Goal: Information Seeking & Learning: Learn about a topic

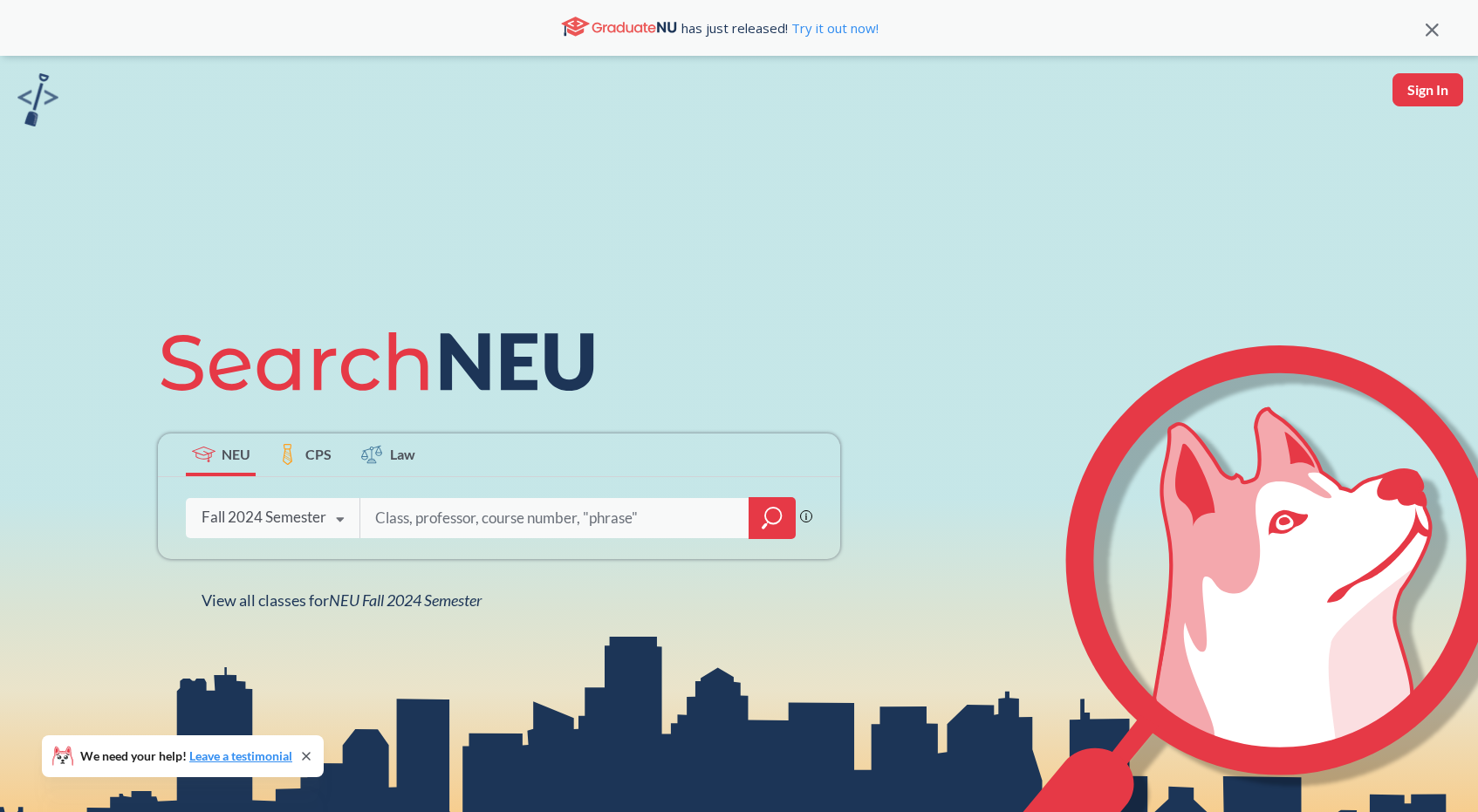
click at [293, 503] on div "Fall 2024 Semester Fall 2025 Semester Summer 2 2025 Semester Summer Full 2025 S…" at bounding box center [273, 517] width 173 height 44
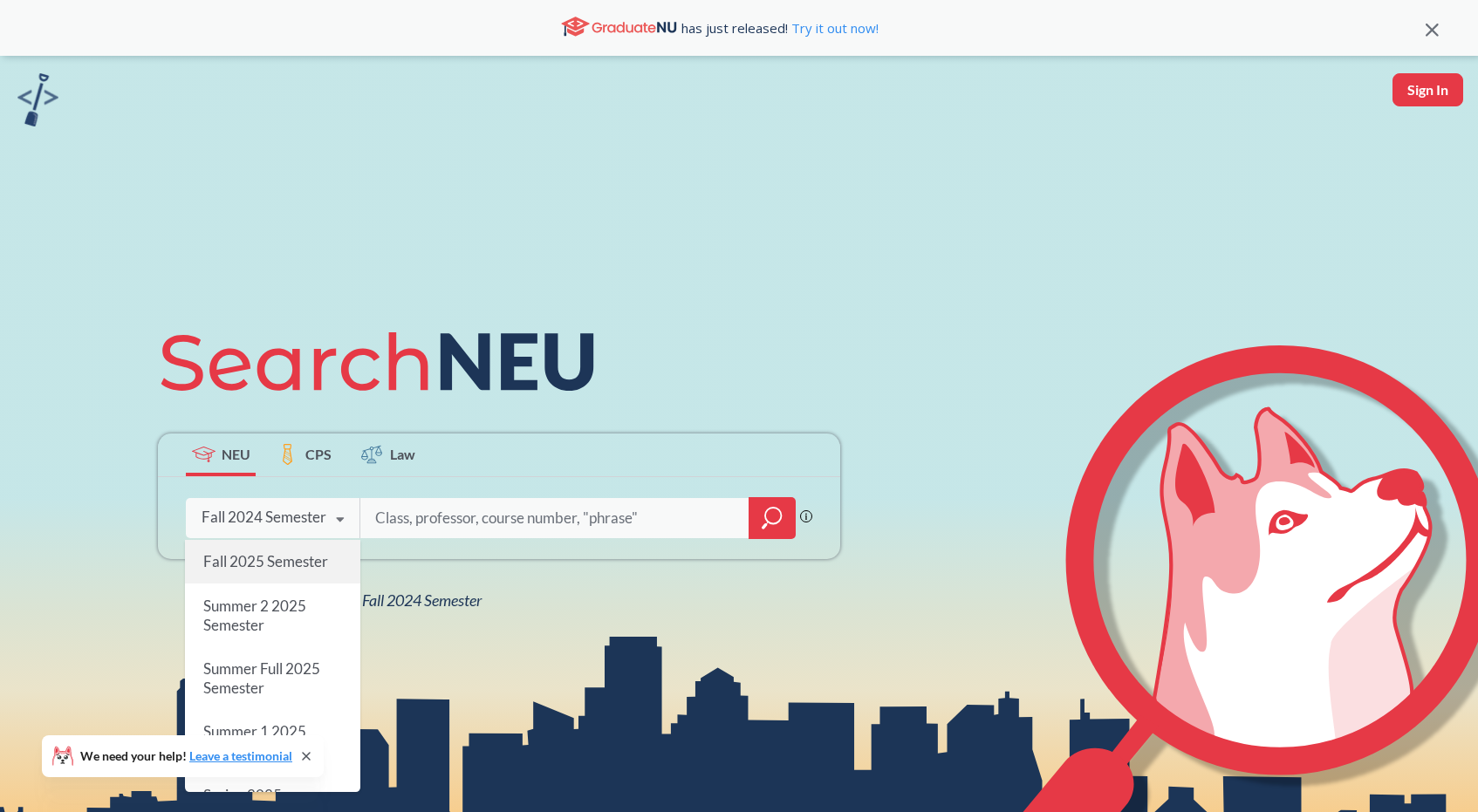
click at [280, 563] on span "Fall 2025 Semester" at bounding box center [265, 561] width 125 height 18
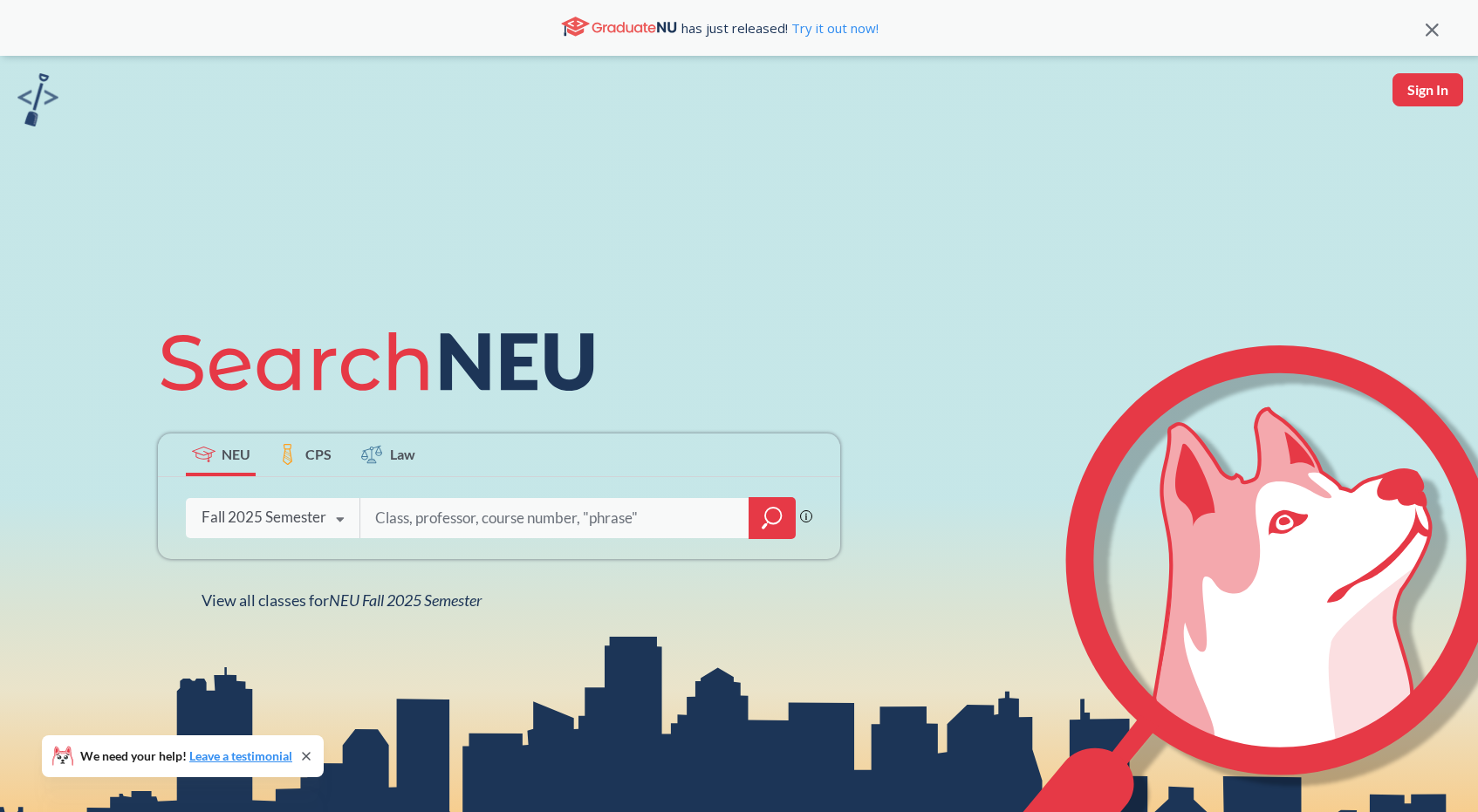
click at [432, 525] on input "search" at bounding box center [554, 518] width 363 height 36
type input "5180"
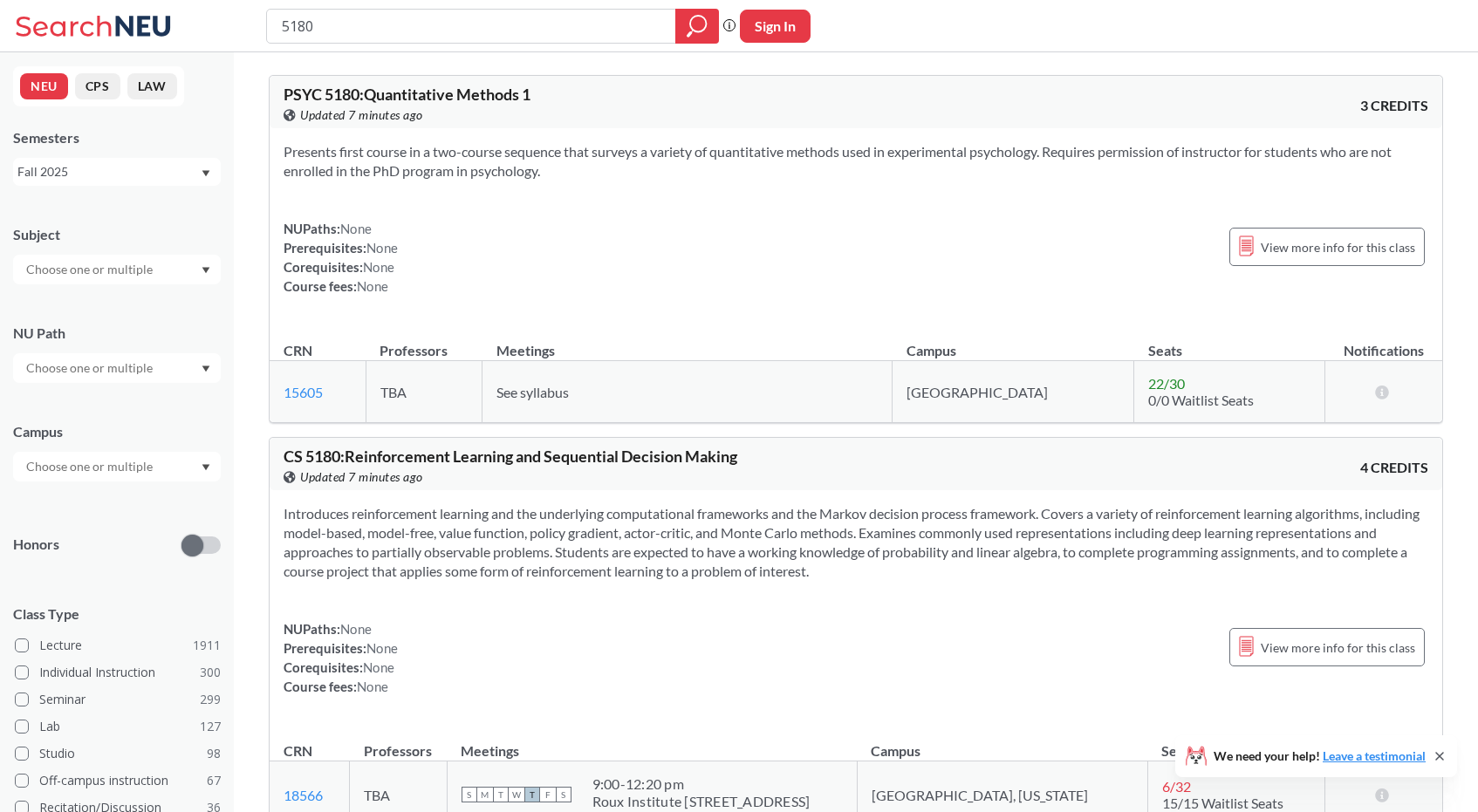
click at [277, 25] on div "5180" at bounding box center [492, 26] width 453 height 35
click at [280, 25] on input "5180" at bounding box center [471, 26] width 383 height 30
type input "cs 5180"
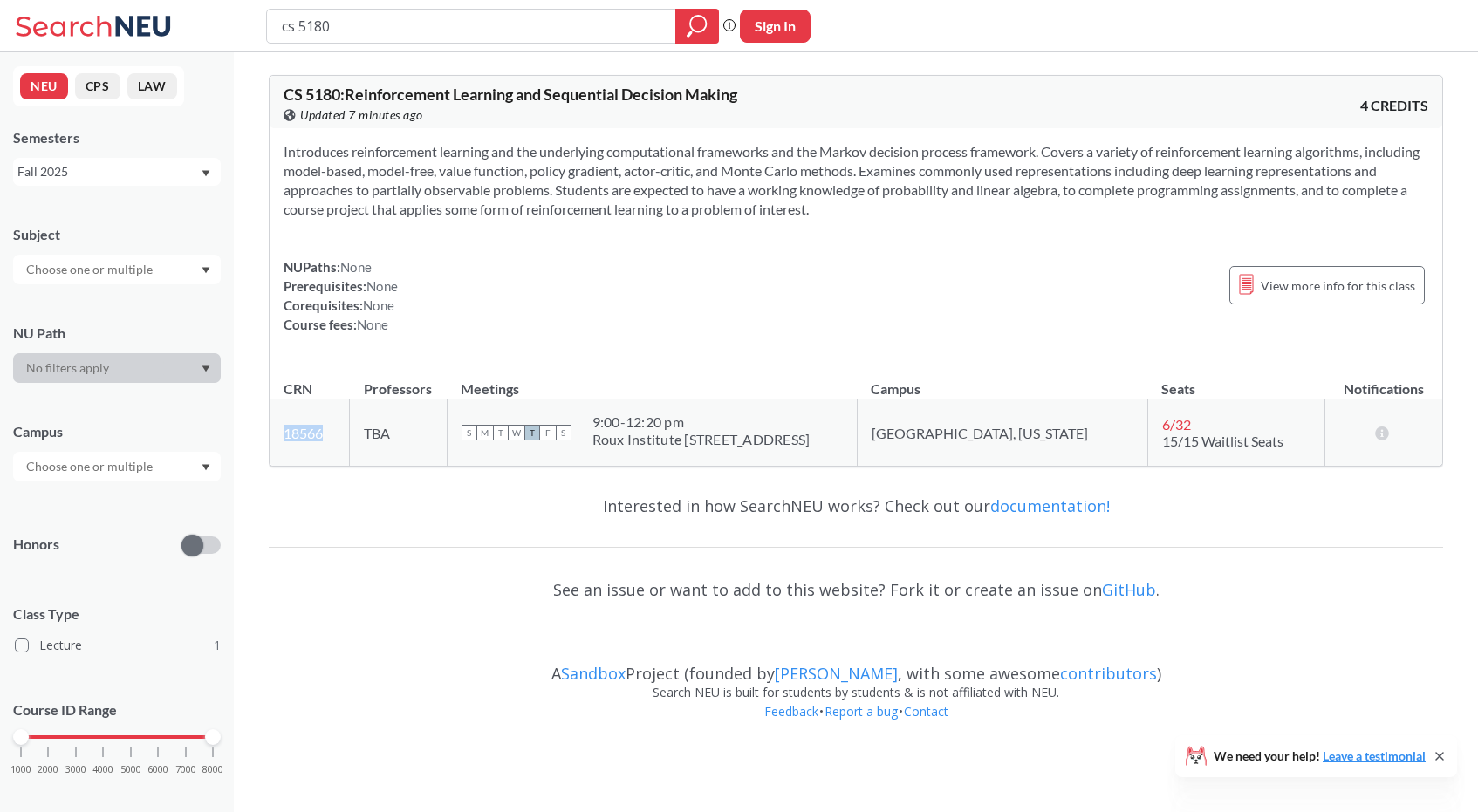
drag, startPoint x: 337, startPoint y: 441, endPoint x: 275, endPoint y: 433, distance: 62.5
click at [275, 433] on td "18566 View this section on Banner." at bounding box center [310, 433] width 80 height 67
copy link "18566"
click at [379, 30] on input "cs 5180" at bounding box center [471, 26] width 383 height 30
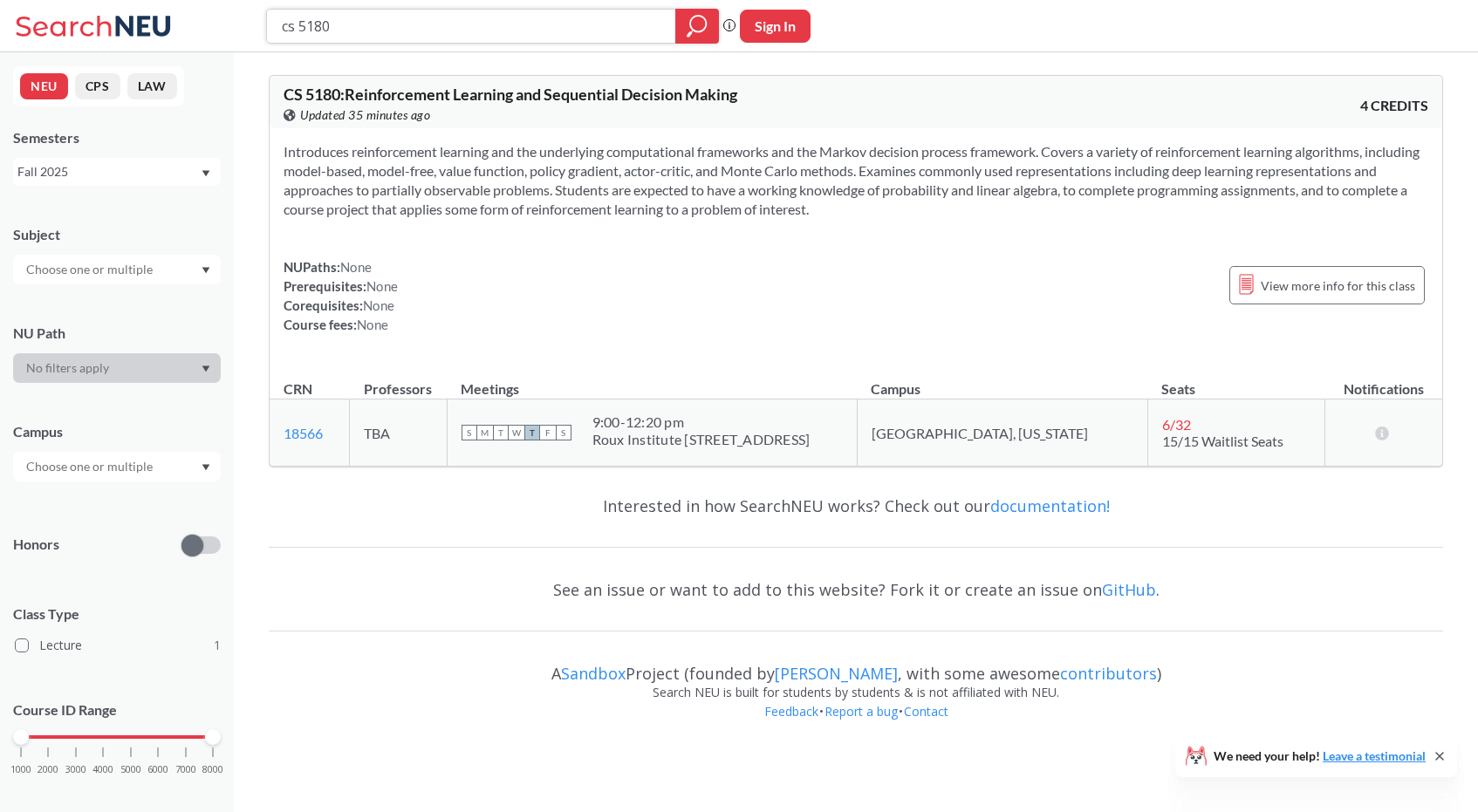
click at [379, 30] on input "cs 5180" at bounding box center [471, 26] width 383 height 30
type input "cs 5010"
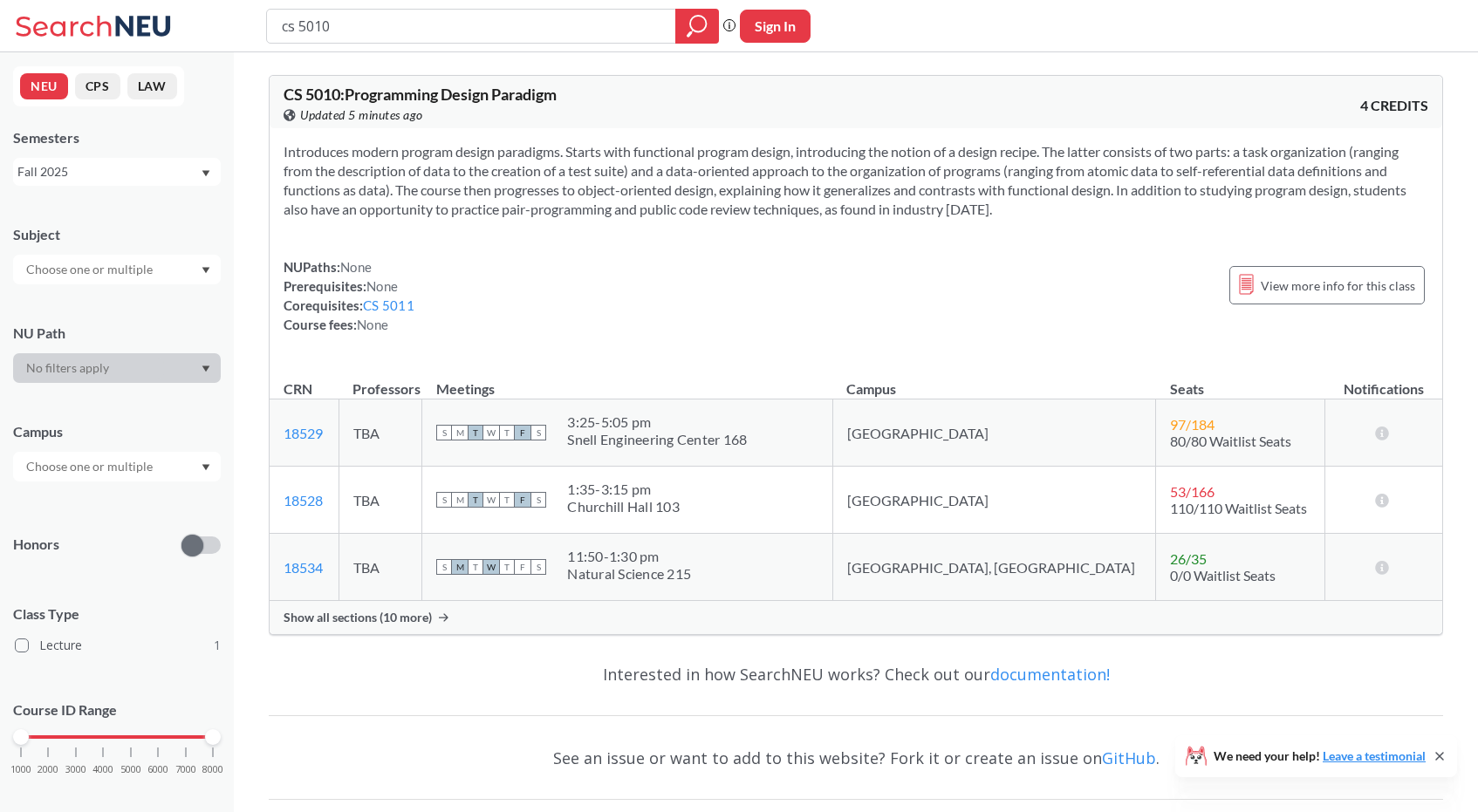
click at [419, 615] on span "Show all sections (10 more)" at bounding box center [357, 617] width 149 height 15
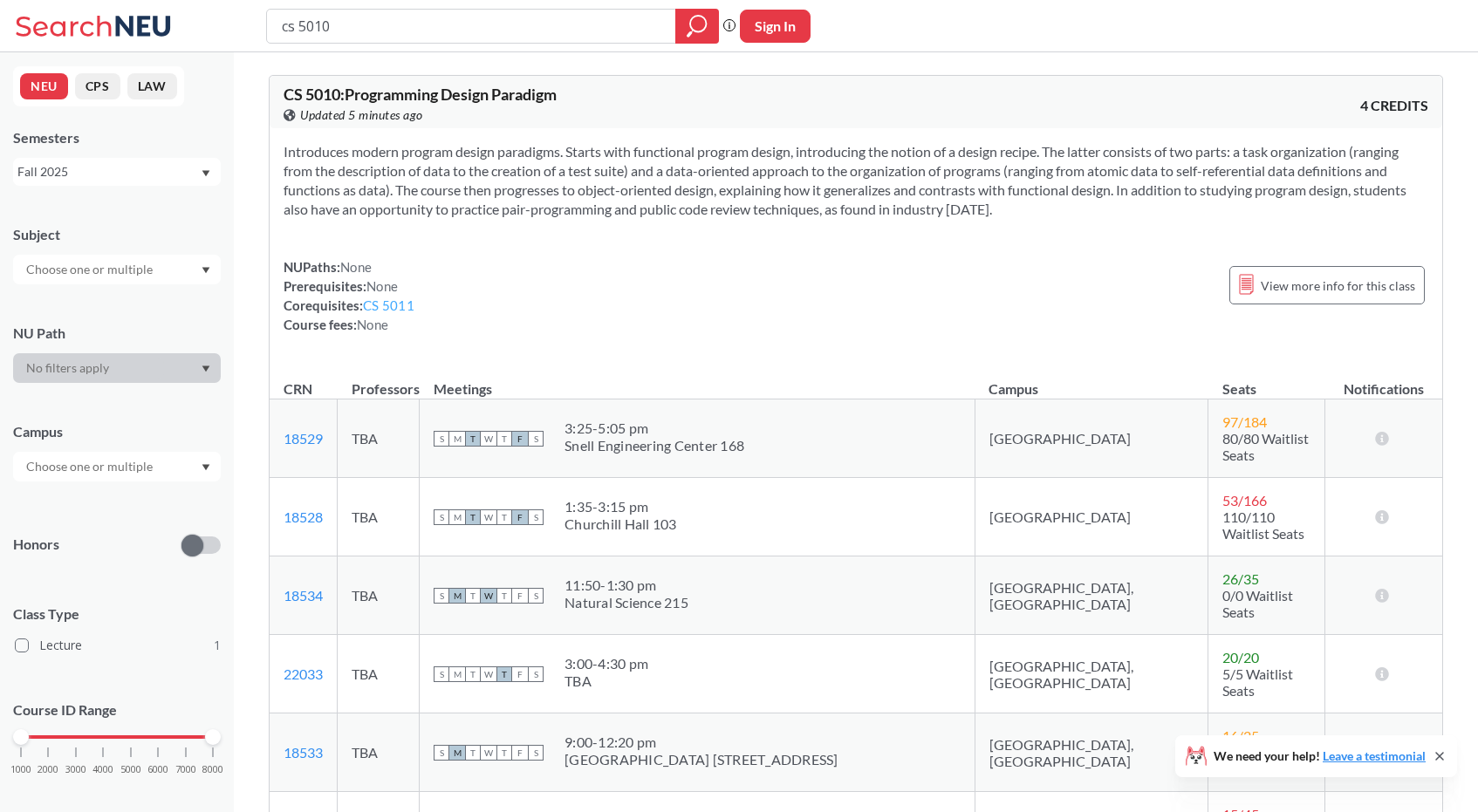
click at [391, 301] on link "CS 5011" at bounding box center [388, 304] width 51 height 15
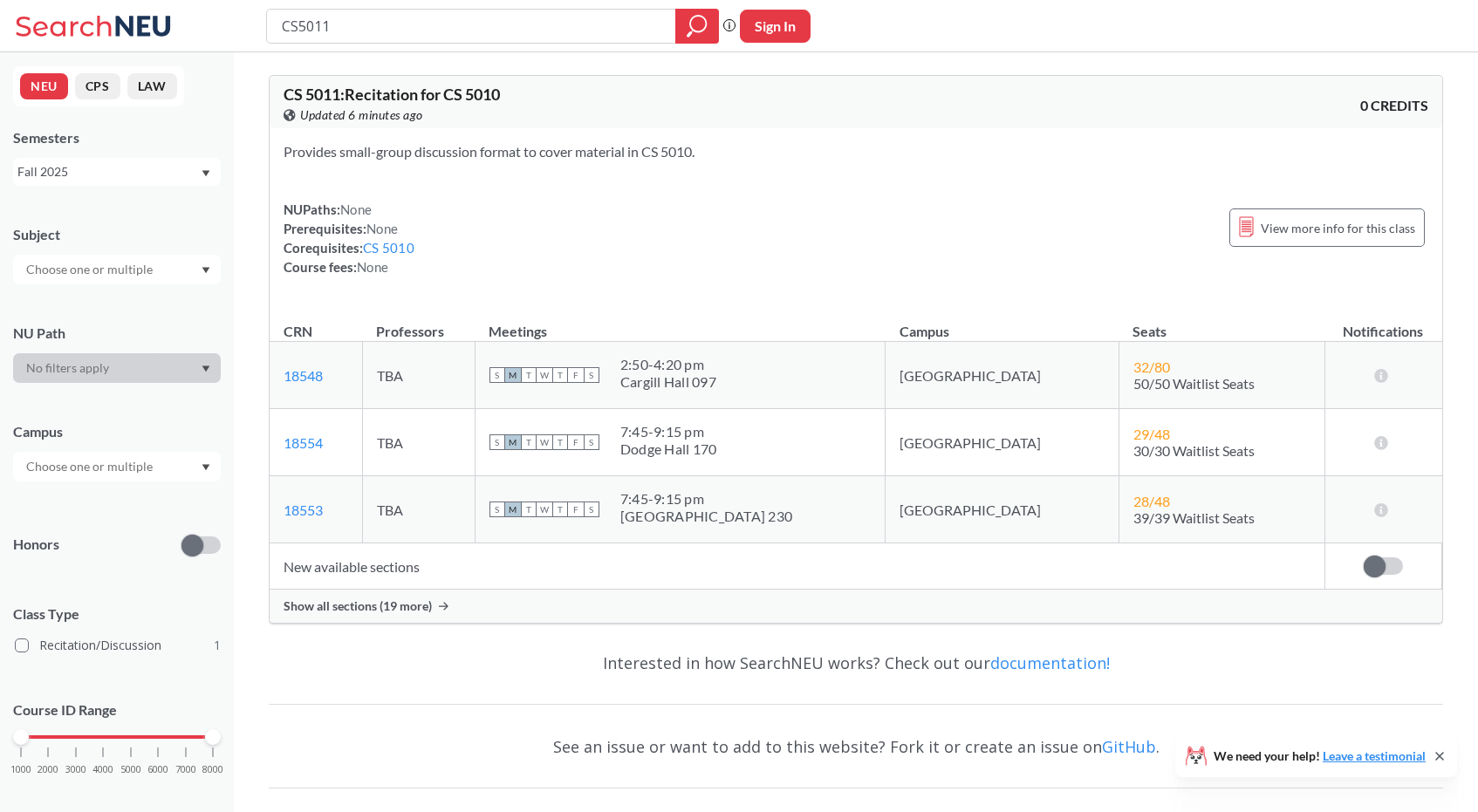
click at [380, 611] on span "Show all sections (19 more)" at bounding box center [357, 605] width 149 height 15
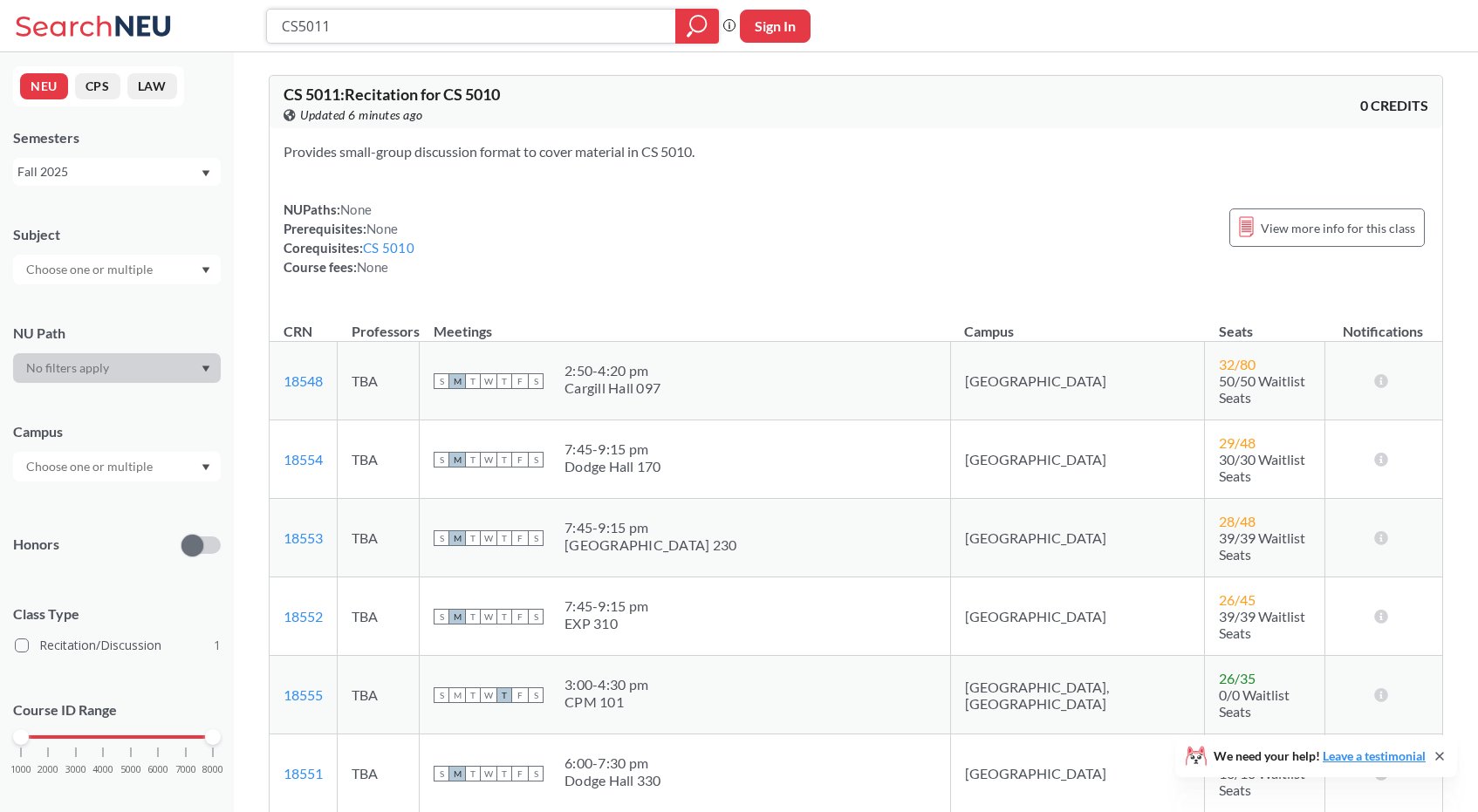
click at [350, 22] on input "CS5011" at bounding box center [471, 26] width 383 height 30
type input "CS 5800"
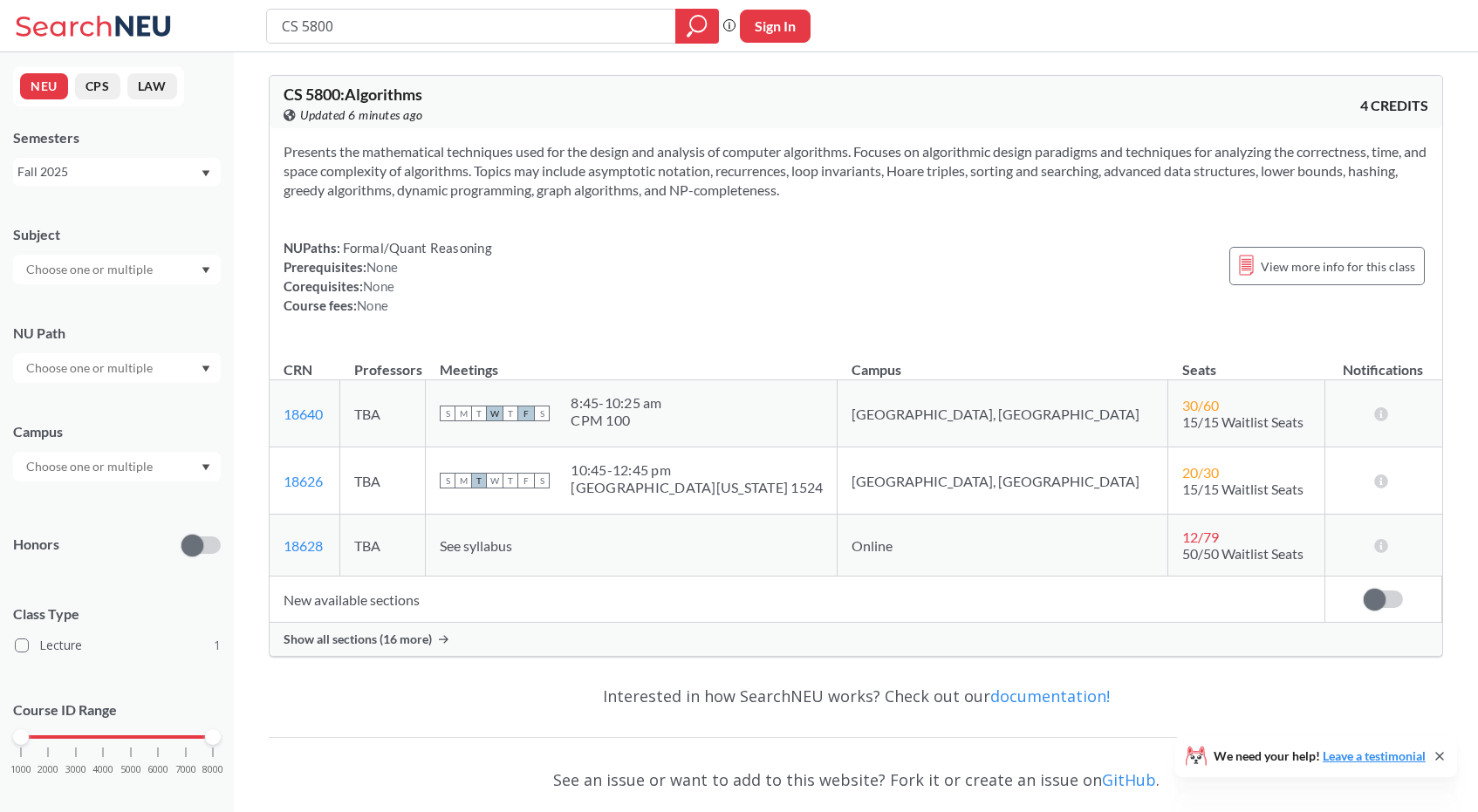
click at [377, 635] on span "Show all sections (16 more)" at bounding box center [357, 639] width 149 height 15
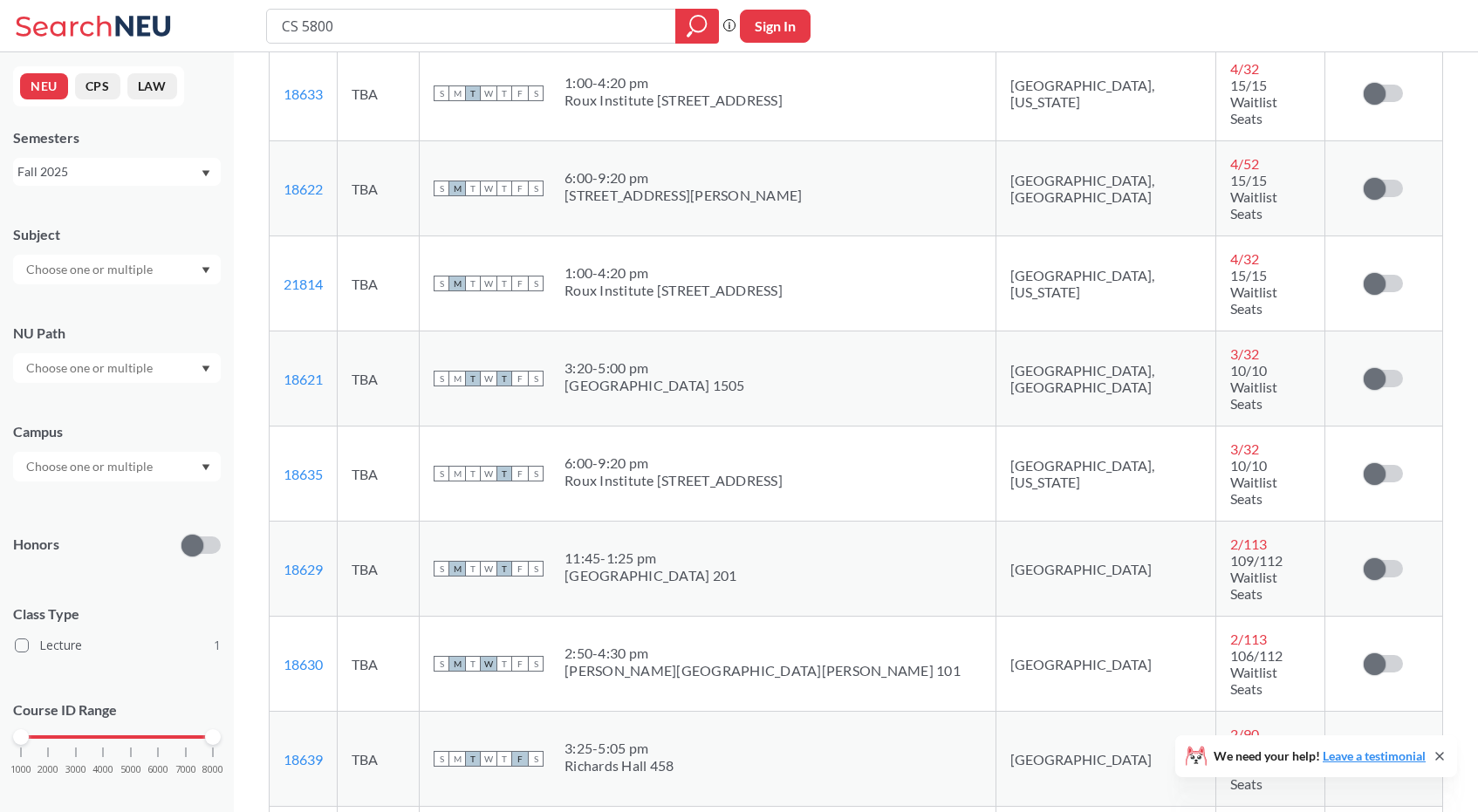
scroll to position [811, 0]
